Goal: Information Seeking & Learning: Learn about a topic

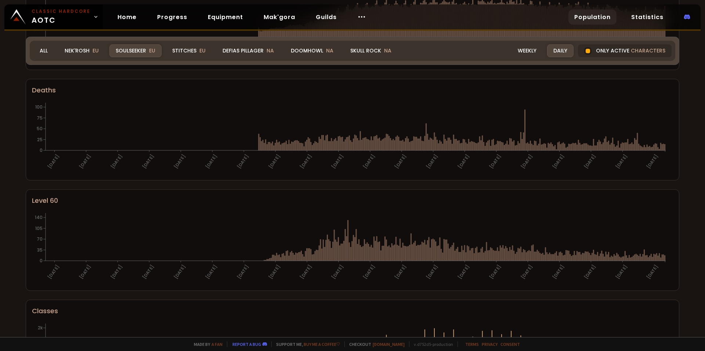
scroll to position [105, 0]
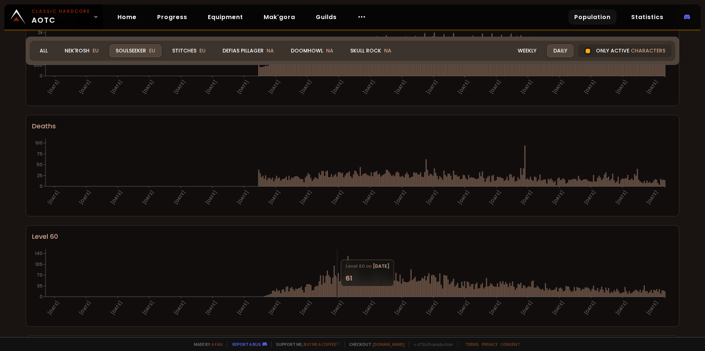
click at [195, 52] on div "Realm Soulseeker All Nek'Rosh EU Soulseeker EU Stitches EU Defias Pillager NA D…" at bounding box center [353, 51] width 654 height 28
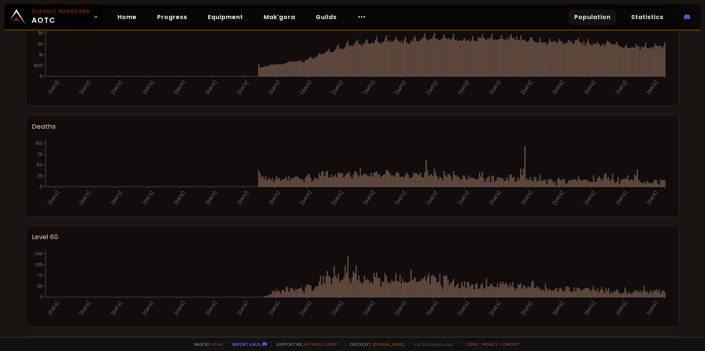
scroll to position [0, 0]
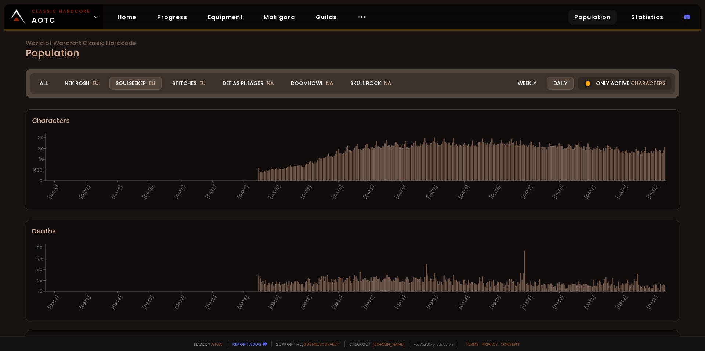
click at [189, 49] on div "World of Warcraft Classic Hardcode Population Realm Soulseeker All Nek'Rosh EU …" at bounding box center [352, 168] width 705 height 337
click at [191, 82] on div "Stitches EU" at bounding box center [189, 83] width 46 height 13
click at [189, 86] on div "Stitches EU" at bounding box center [189, 83] width 46 height 13
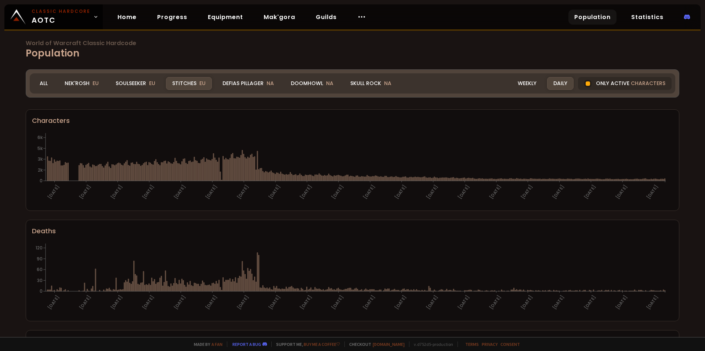
click at [427, 159] on icon "[DATE] [DATE] [DATE] [DATE] [DATE] [DATE] [DATE] [DATE] [DATE] [DATE] [DATE] [D…" at bounding box center [350, 167] width 636 height 73
click at [78, 166] on icon "[DATE] [DATE] [DATE] [DATE] [DATE] [DATE] [DATE] [DATE] [DATE] [DATE] [DATE] [D…" at bounding box center [350, 167] width 636 height 73
click at [60, 163] on icon at bounding box center [59, 171] width 1 height 20
click at [139, 78] on div "Soulseeker EU" at bounding box center [135, 83] width 52 height 13
